Goal: Information Seeking & Learning: Learn about a topic

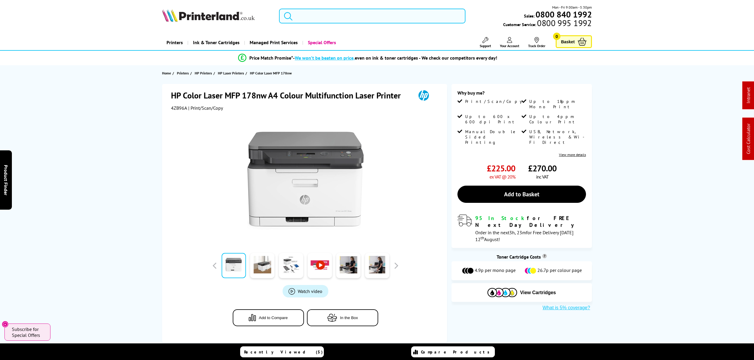
click at [317, 16] on input "search" at bounding box center [372, 16] width 186 height 15
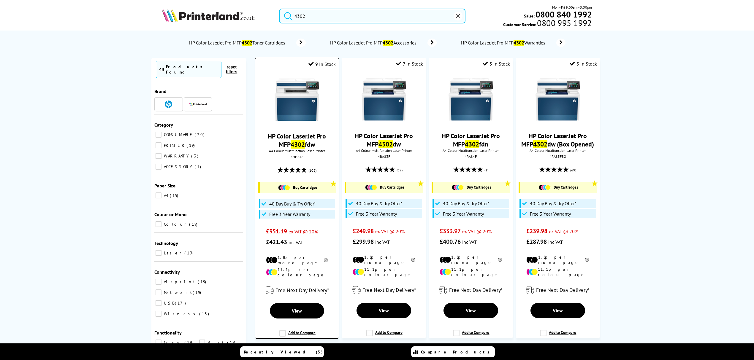
type input "4302"
click at [312, 104] on img at bounding box center [296, 99] width 45 height 45
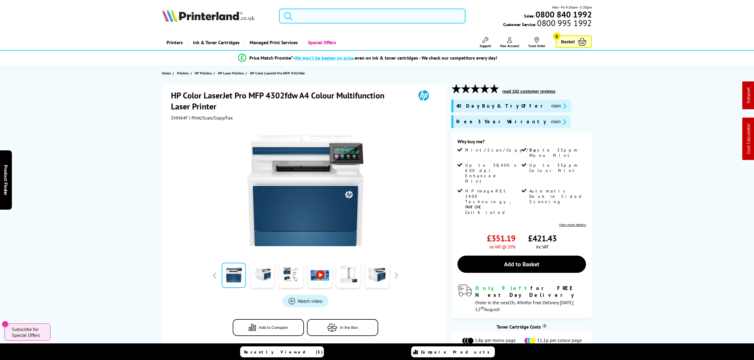
click at [373, 15] on input "search" at bounding box center [372, 16] width 186 height 15
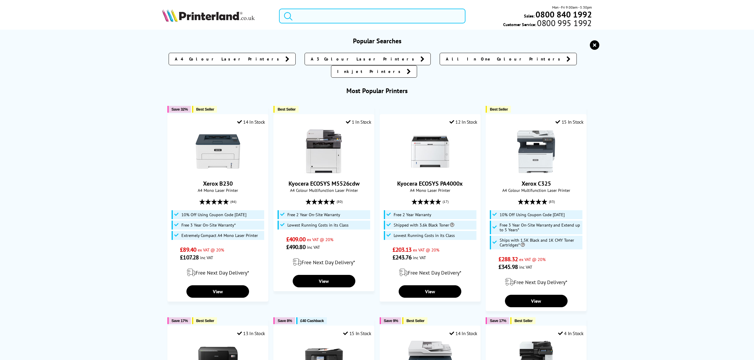
paste input "2Z622F"
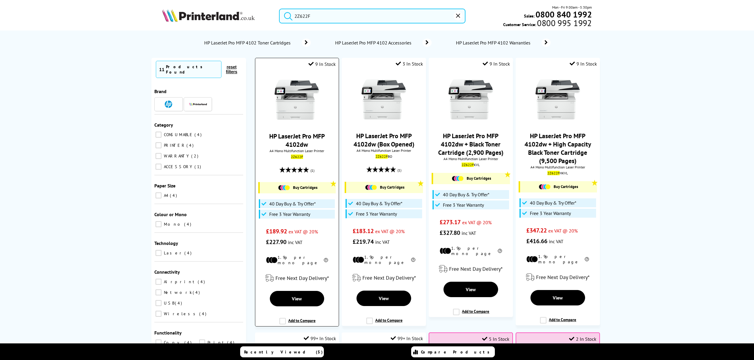
type input "2Z622F"
click at [281, 118] on img at bounding box center [296, 99] width 45 height 45
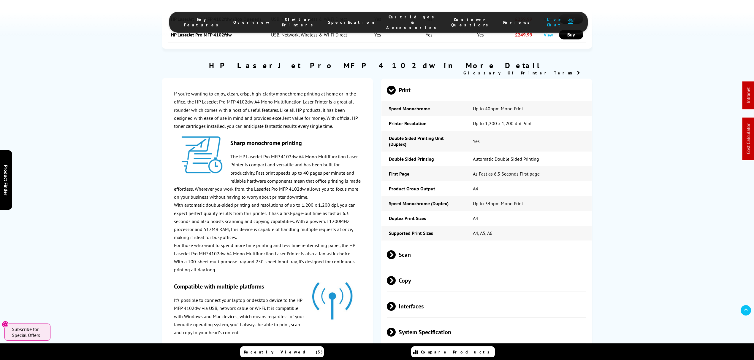
scroll to position [835, 0]
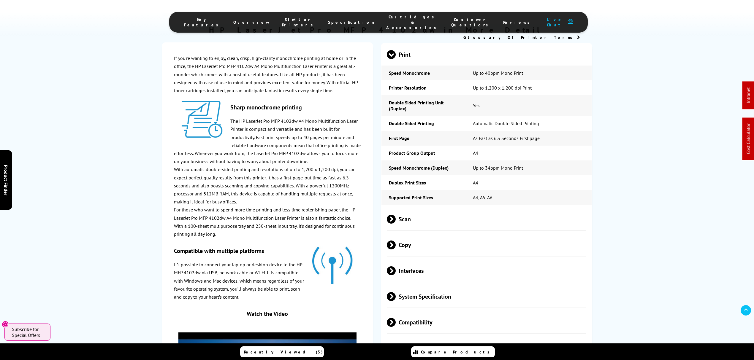
click at [430, 215] on span "Scan" at bounding box center [486, 219] width 199 height 22
